Goal: Transaction & Acquisition: Purchase product/service

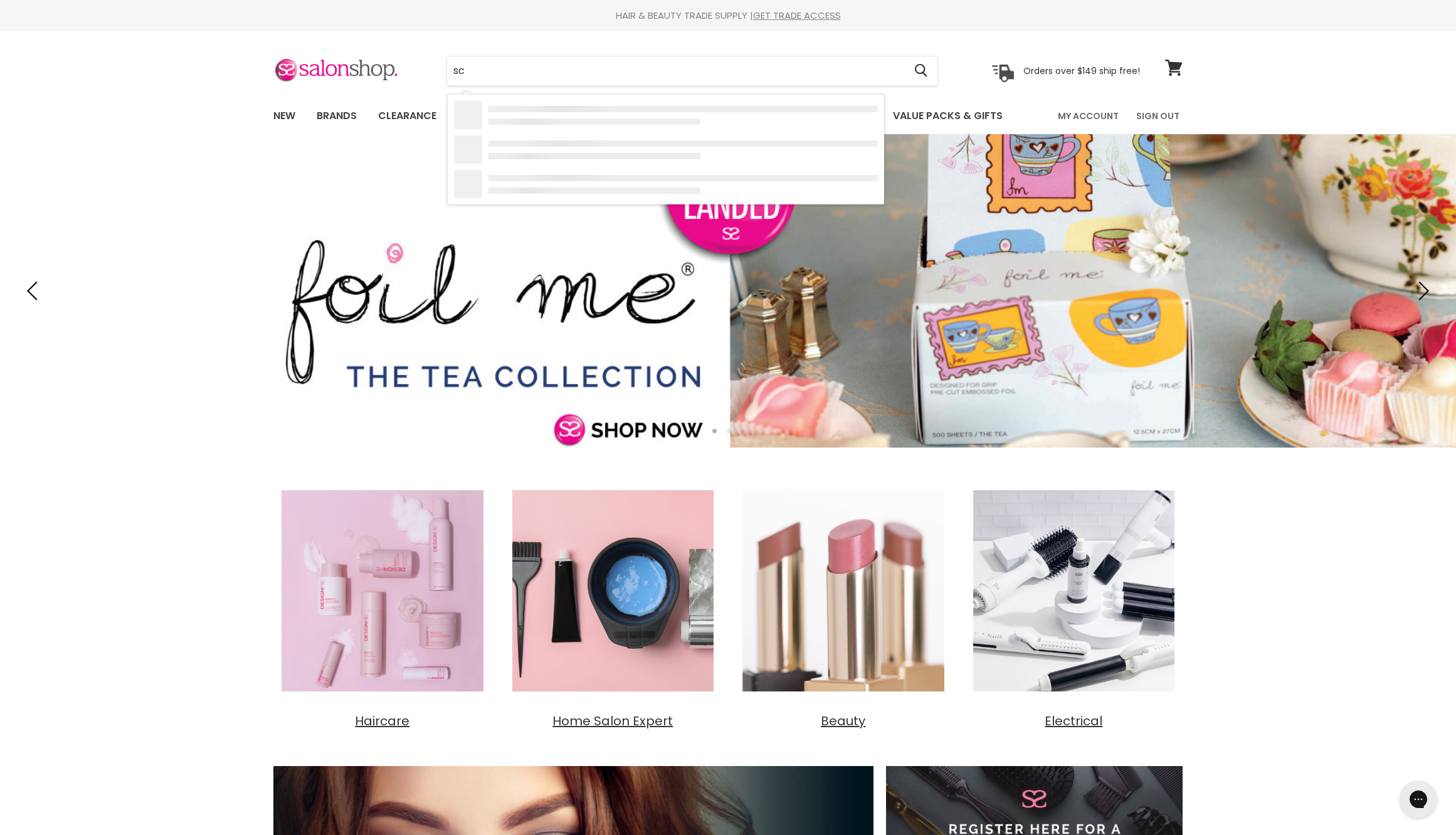
type input "s"
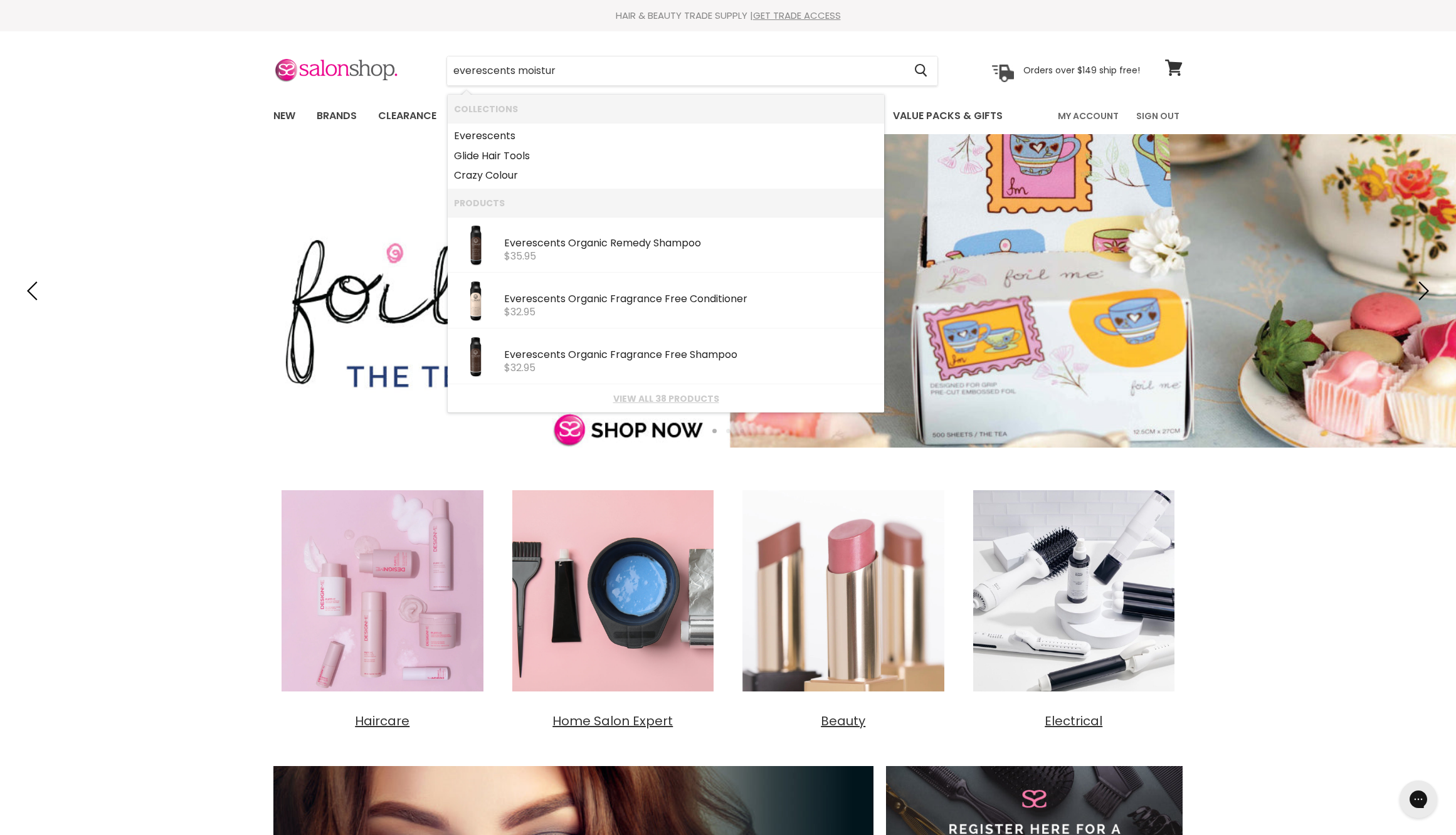
type input "everescents moisture"
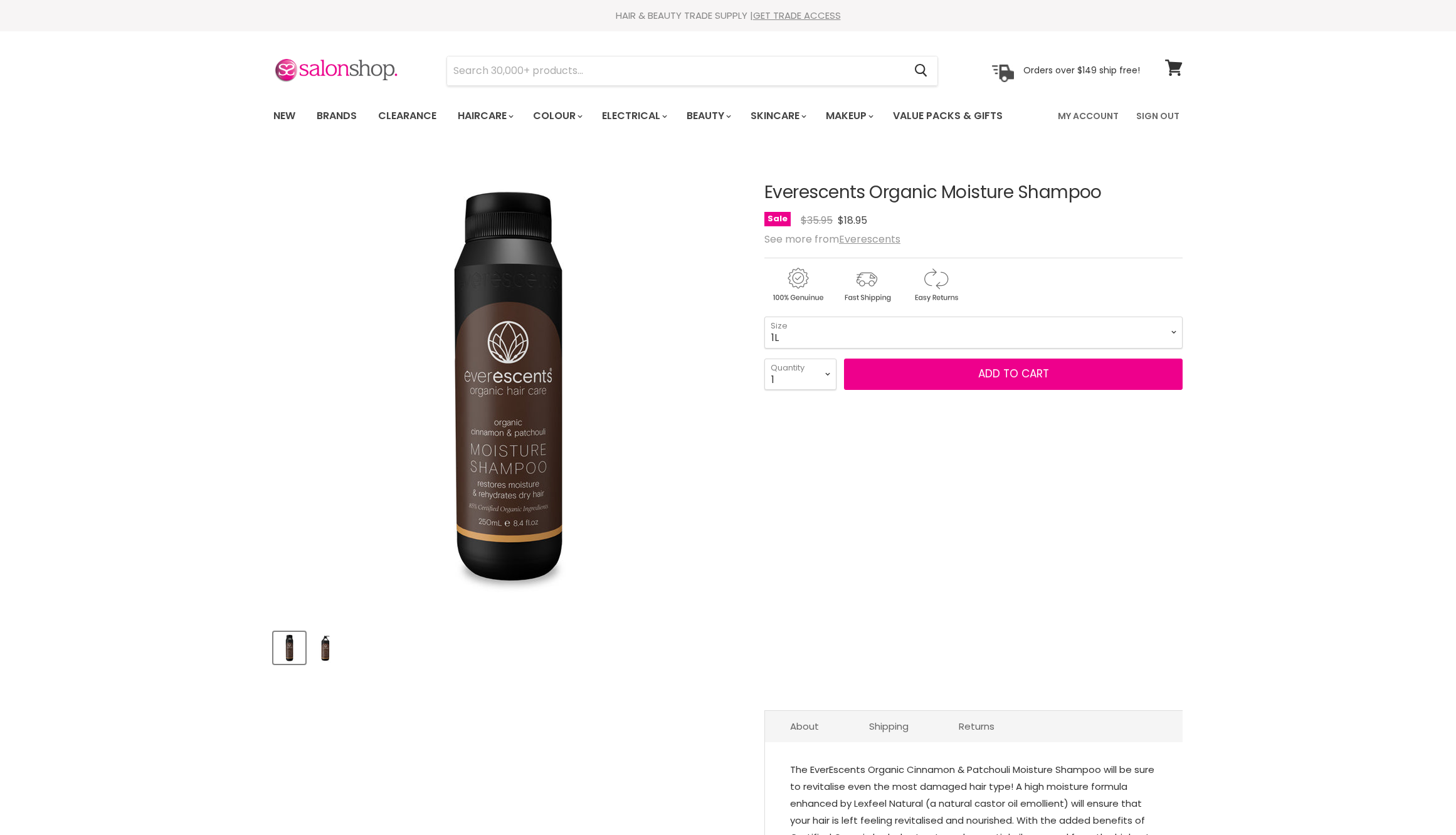
select select "1L"
click at [962, 389] on button "Add to cart" at bounding box center [1014, 373] width 339 height 31
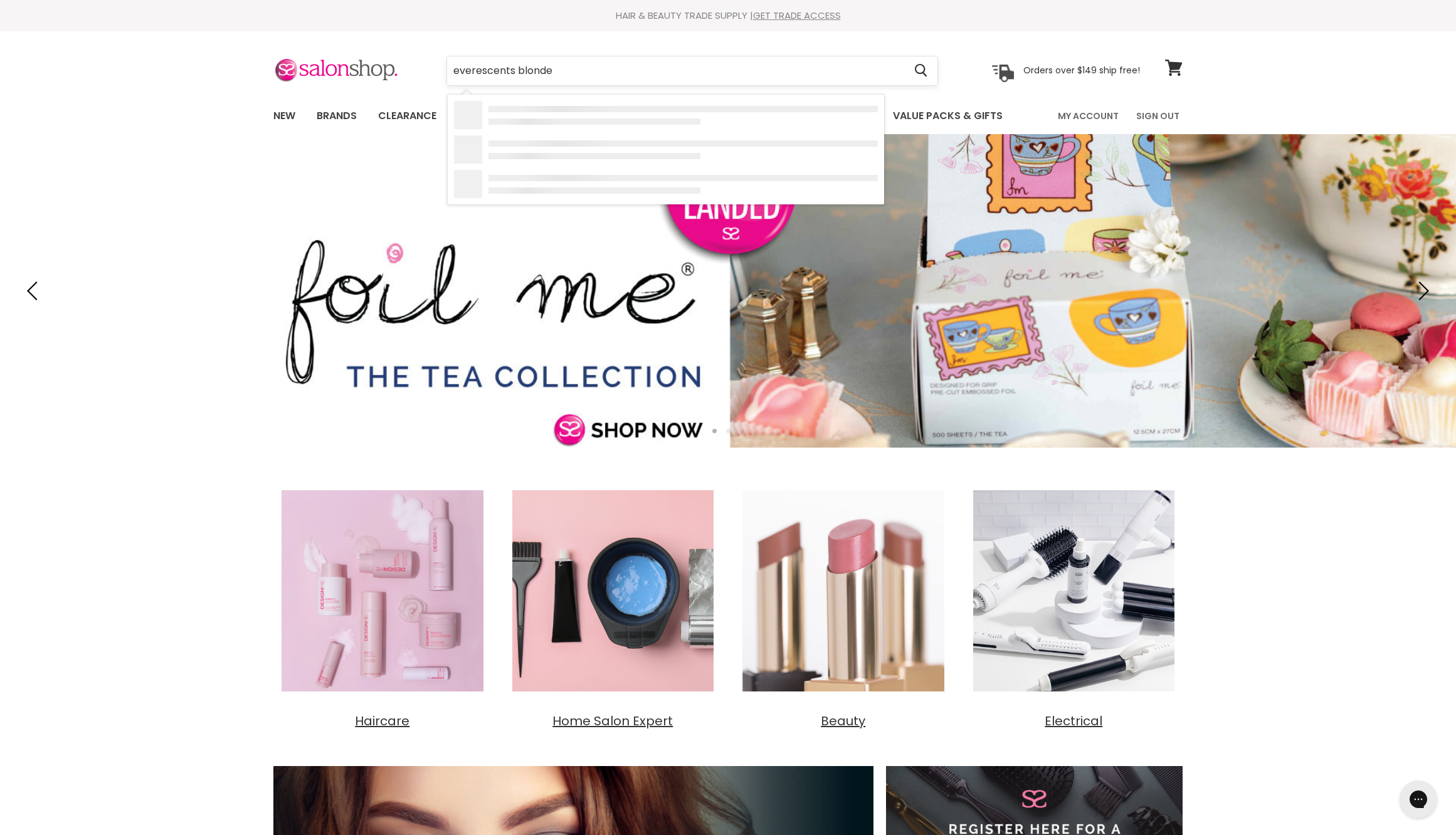
click at [555, 80] on input "everescents blonde" at bounding box center [675, 70] width 457 height 29
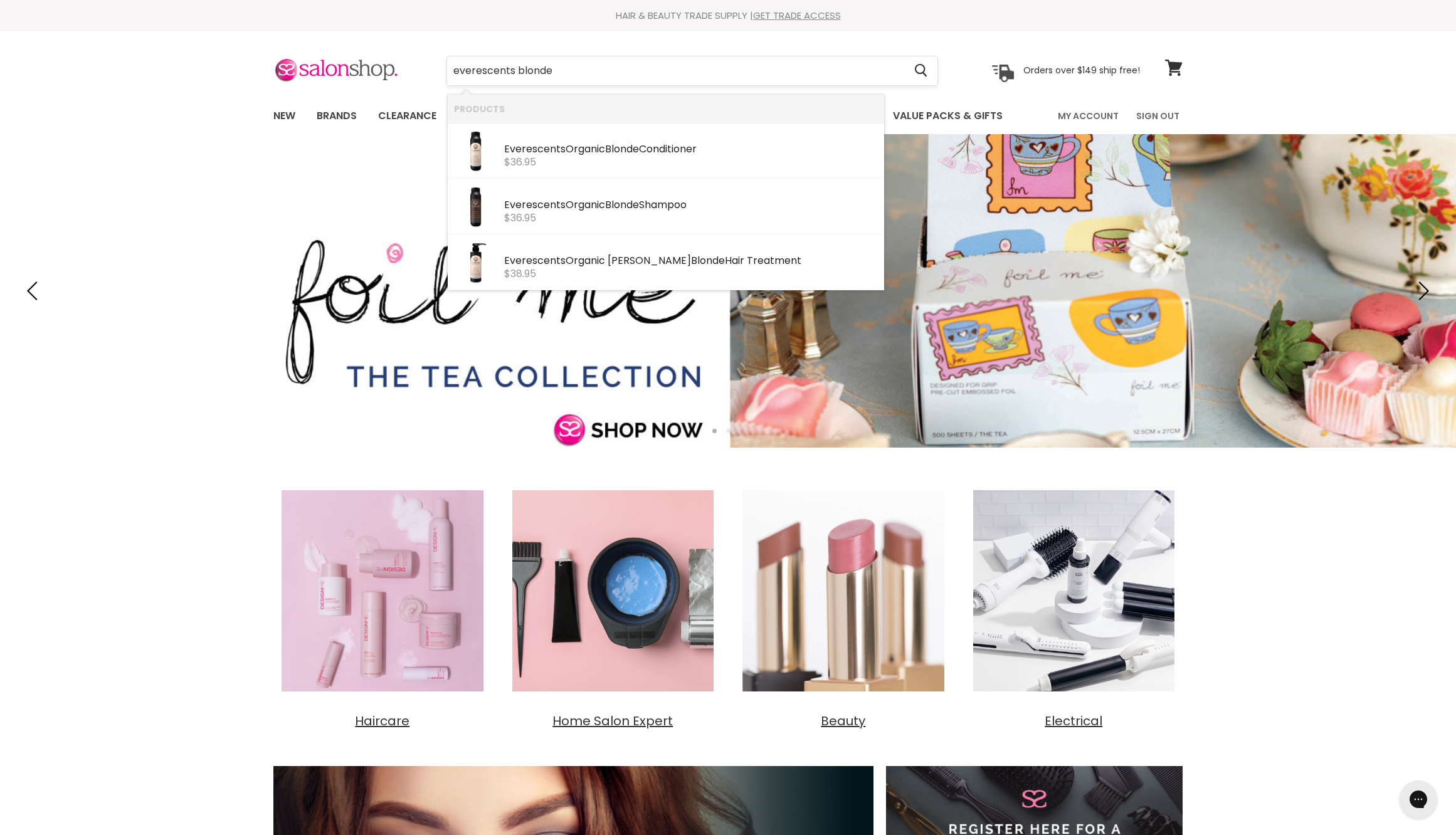
click at [555, 80] on input "everescents blonde" at bounding box center [675, 70] width 457 height 29
type input "everescents"
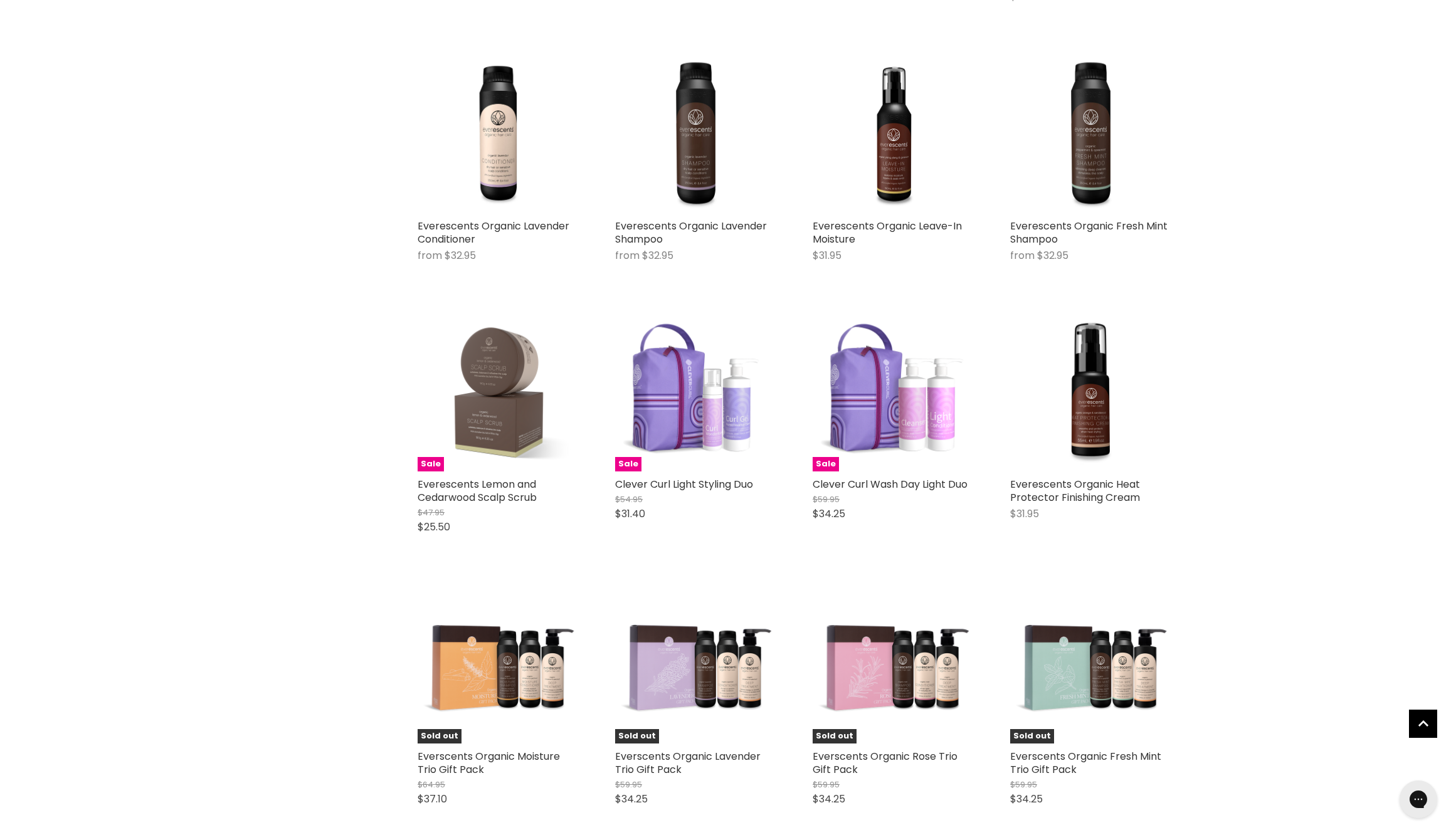
scroll to position [1535, 0]
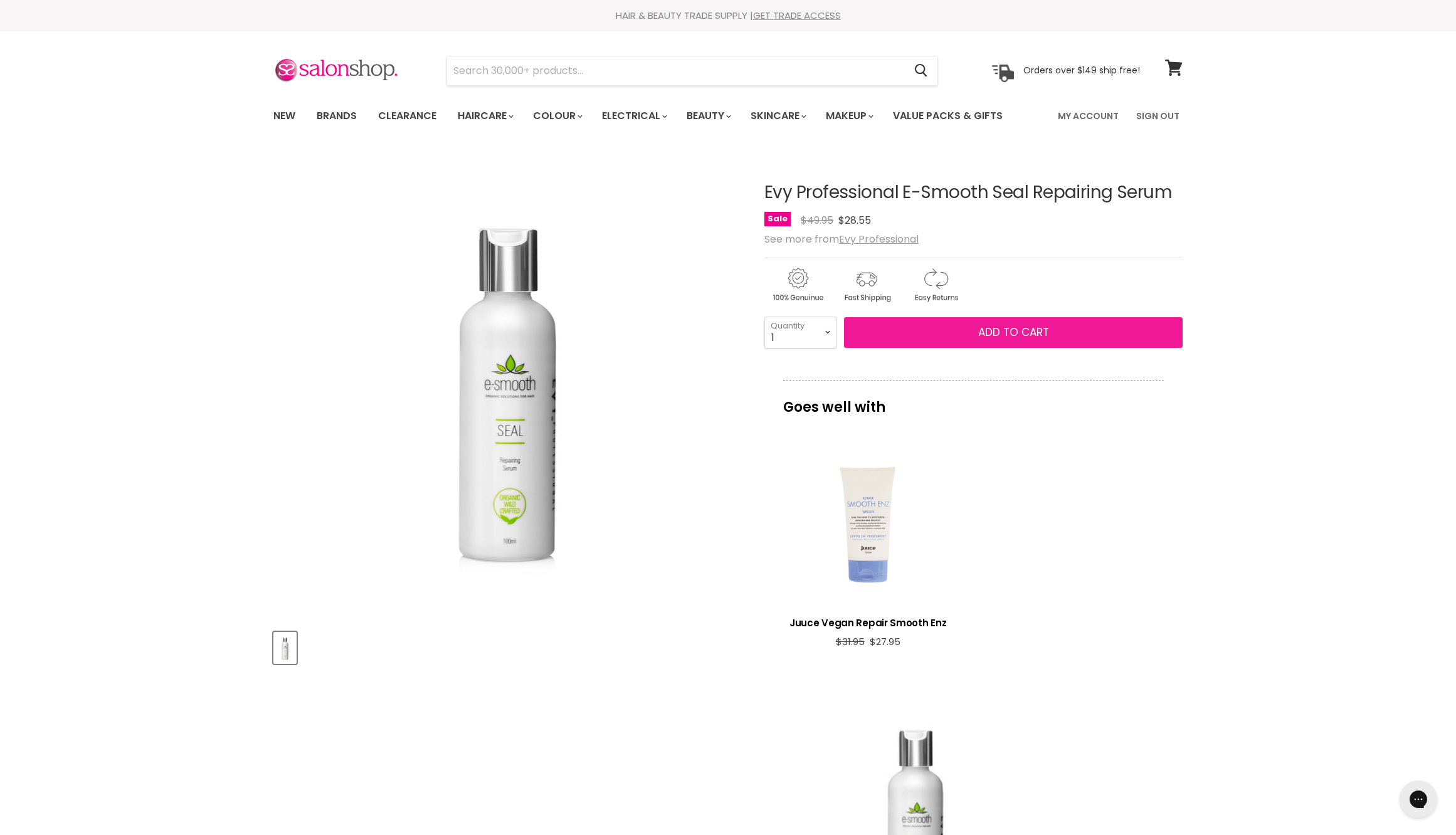
click at [957, 348] on button "Add to cart" at bounding box center [1014, 332] width 339 height 31
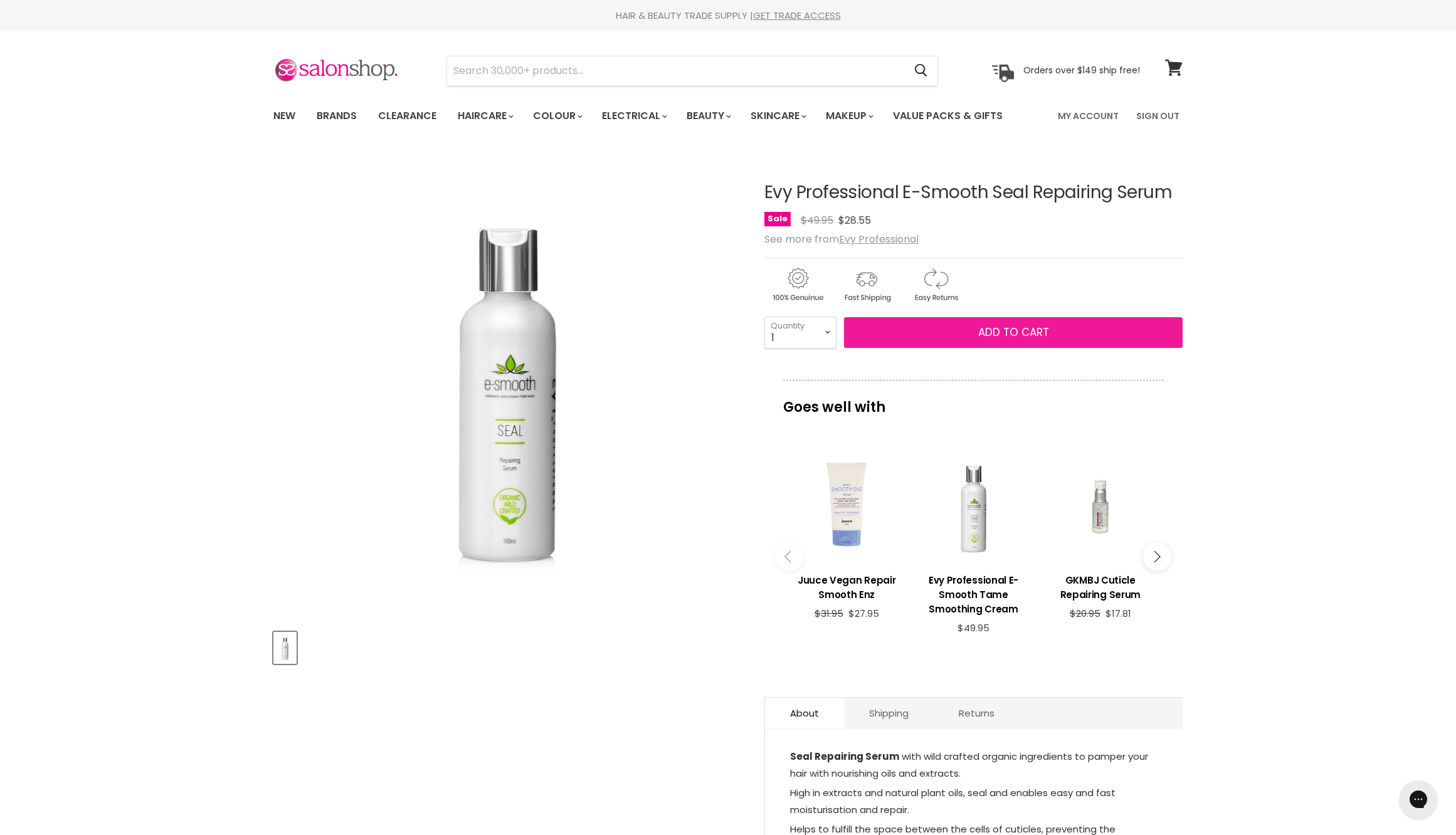
click at [957, 348] on button "Add to cart" at bounding box center [1014, 332] width 339 height 31
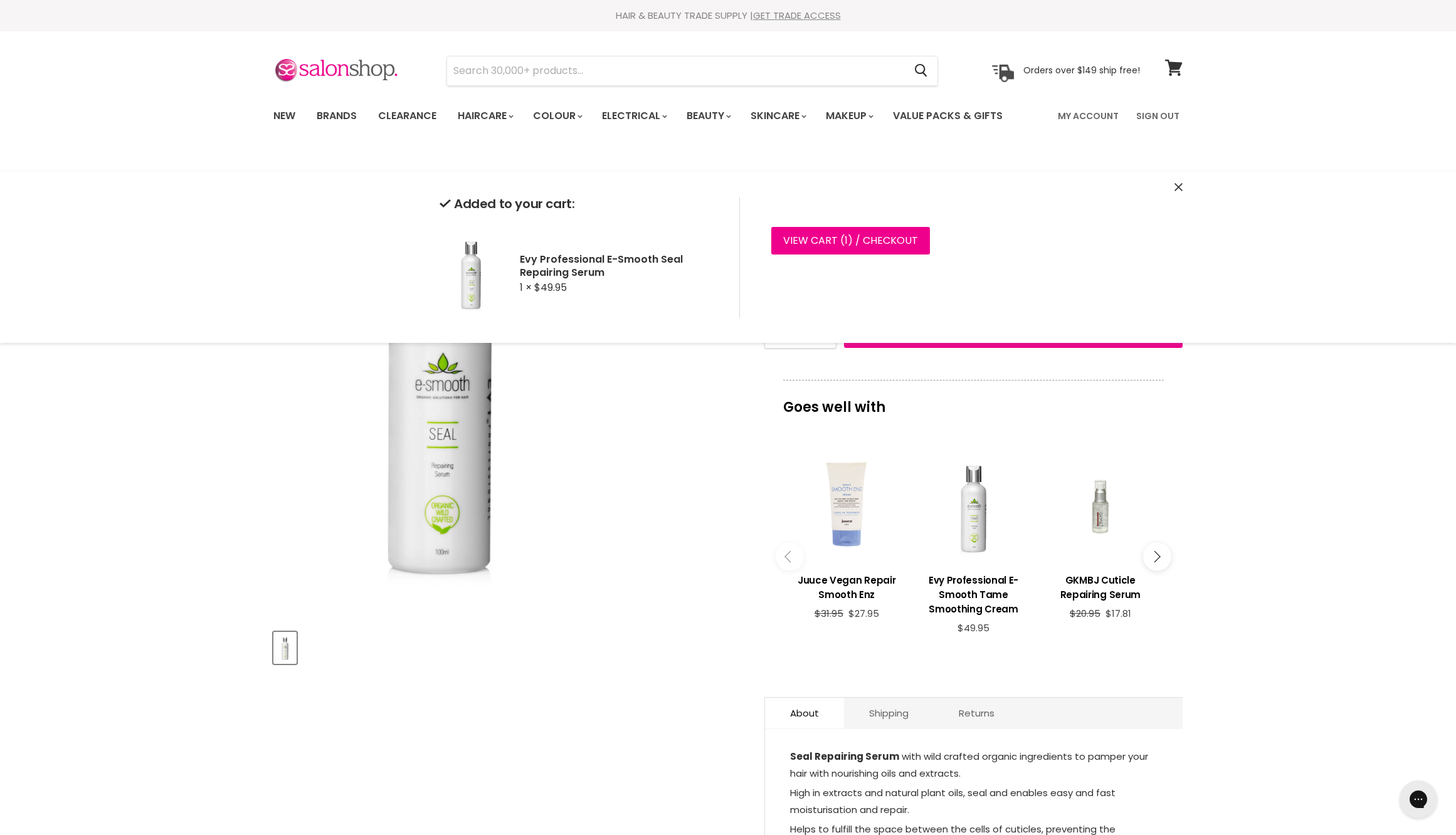
click at [608, 605] on img "Evy Professional E-Smooth Seal Repairing Serum image. Click or Scroll to Zoom." at bounding box center [507, 385] width 310 height 438
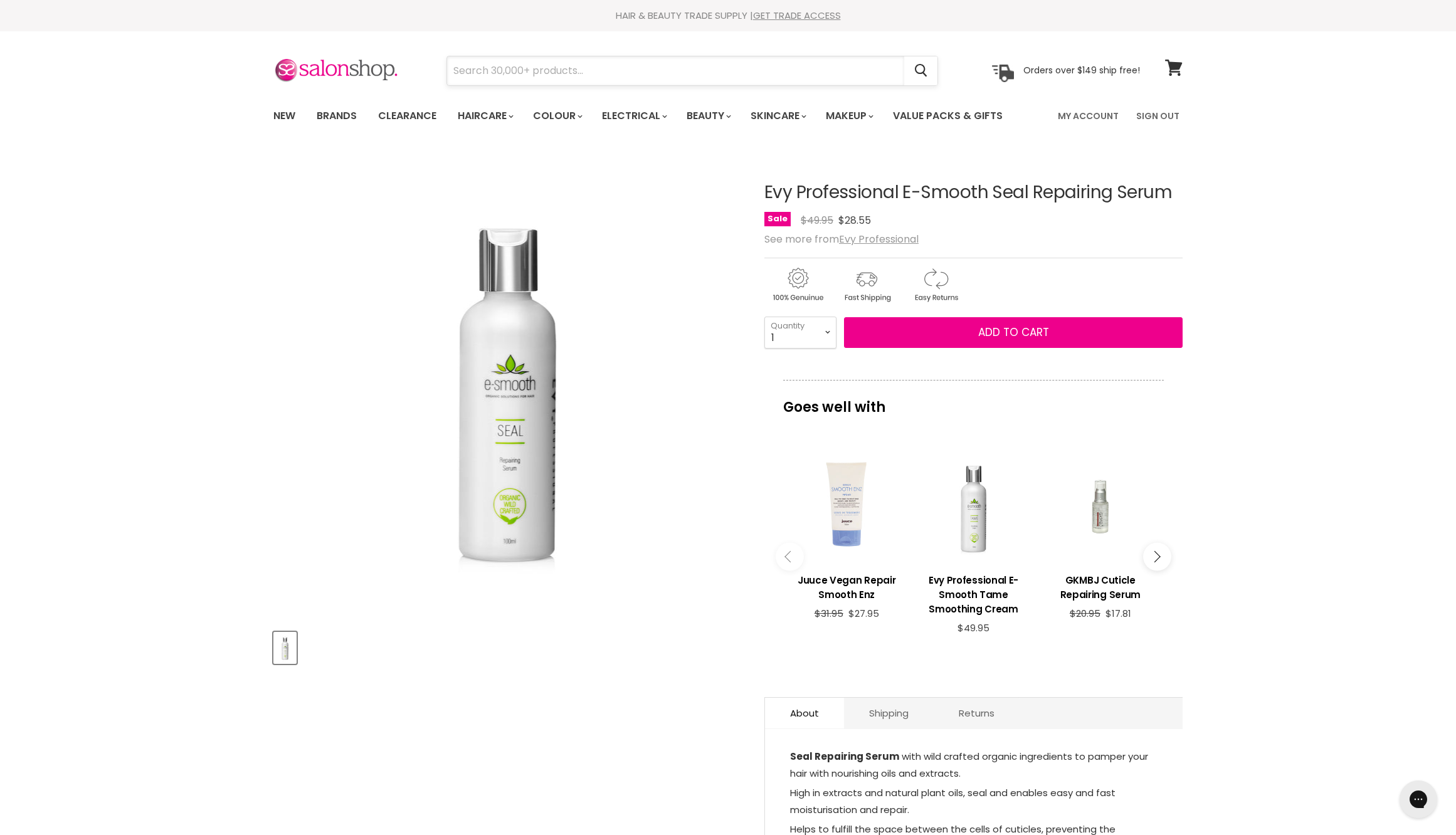
click at [781, 79] on input "Search" at bounding box center [675, 70] width 457 height 29
type input "evy"
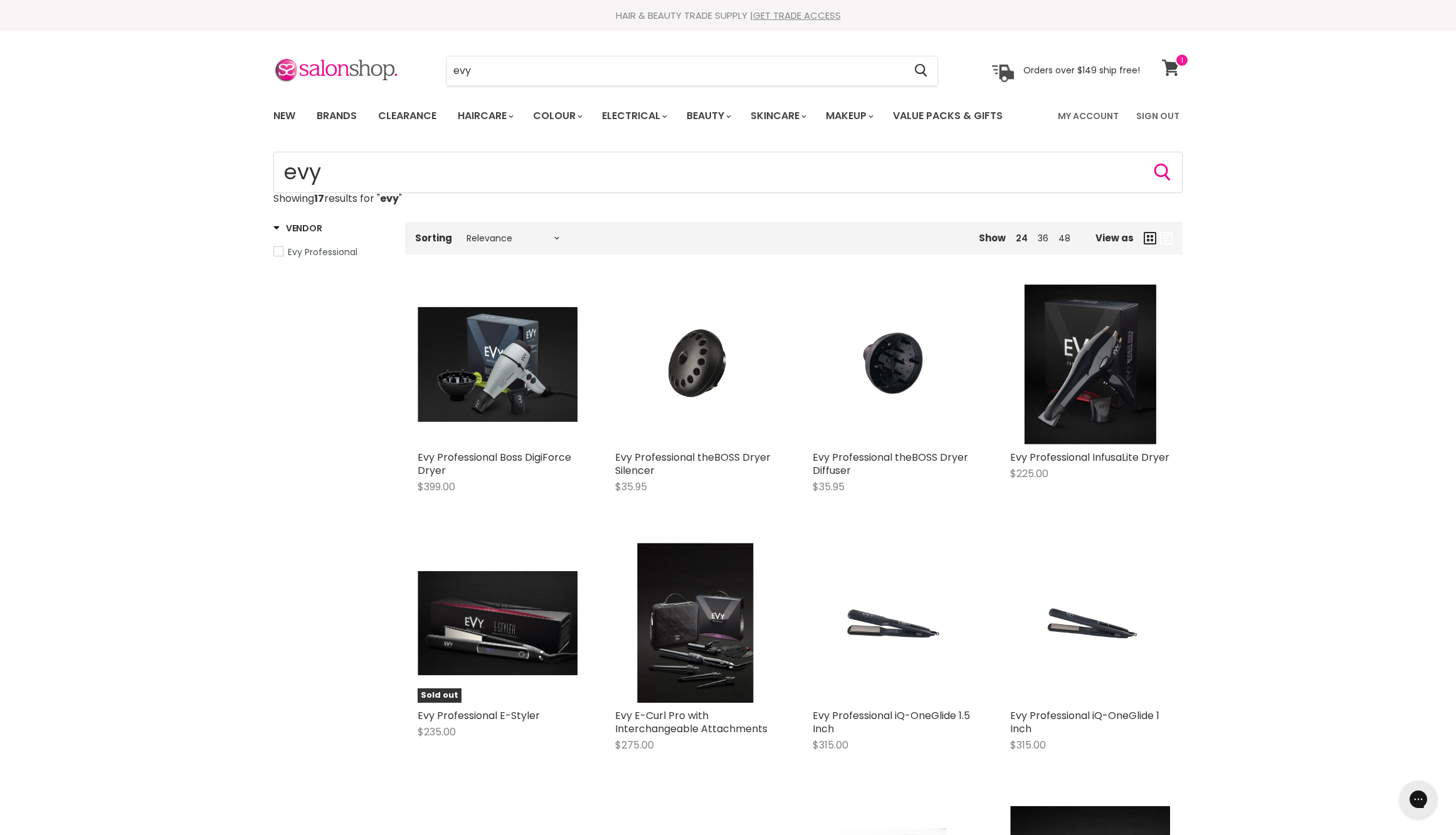
click at [1176, 71] on icon at bounding box center [1171, 68] width 18 height 16
